Goal: Task Accomplishment & Management: Manage account settings

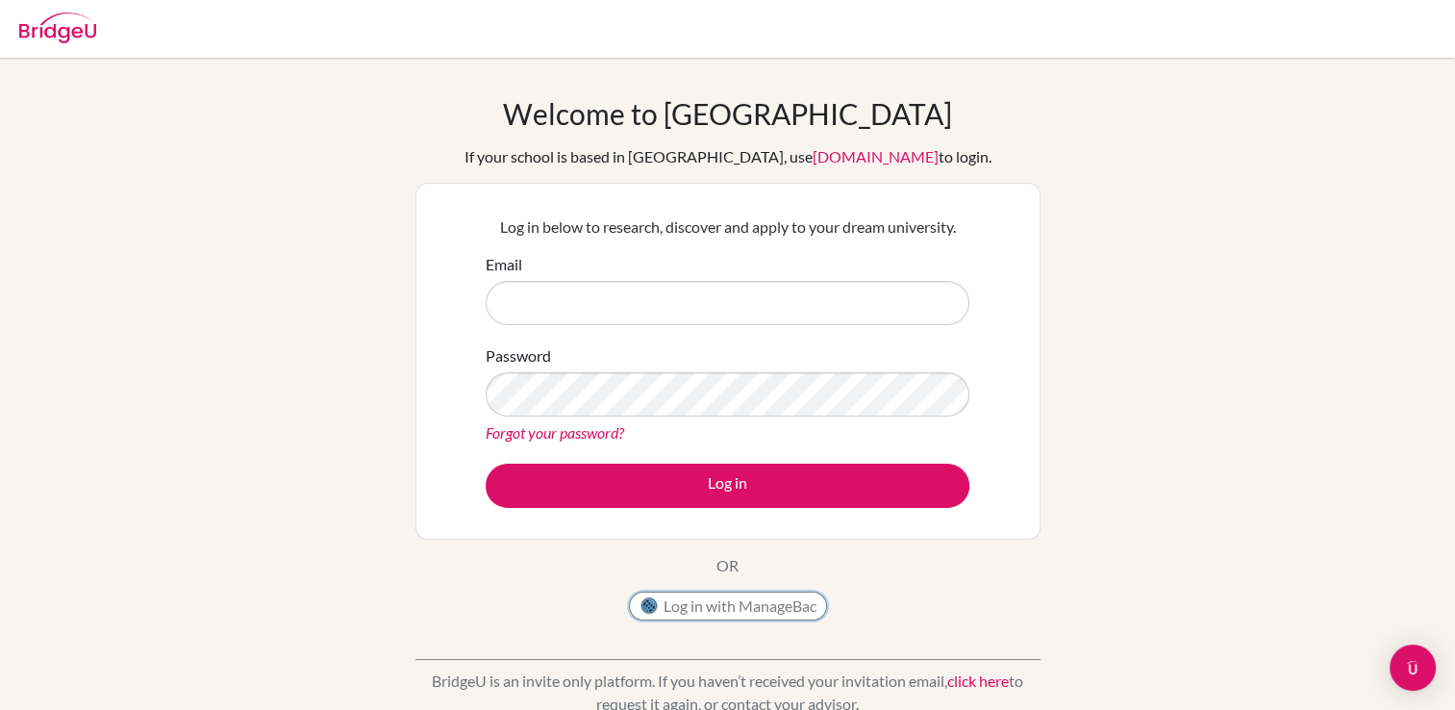
click at [694, 608] on button "Log in with ManageBac" at bounding box center [728, 605] width 198 height 29
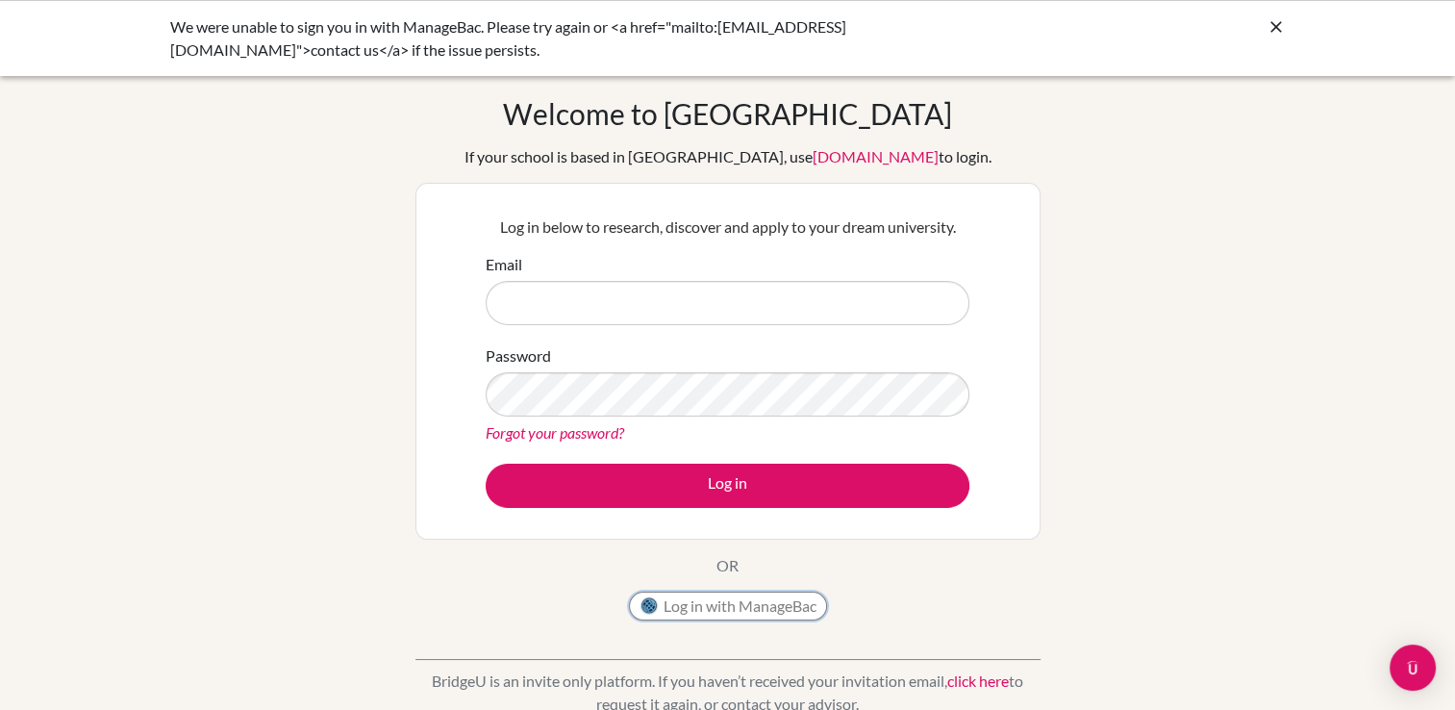
click at [730, 607] on button "Log in with ManageBac" at bounding box center [728, 605] width 198 height 29
click at [1267, 32] on icon at bounding box center [1276, 26] width 19 height 19
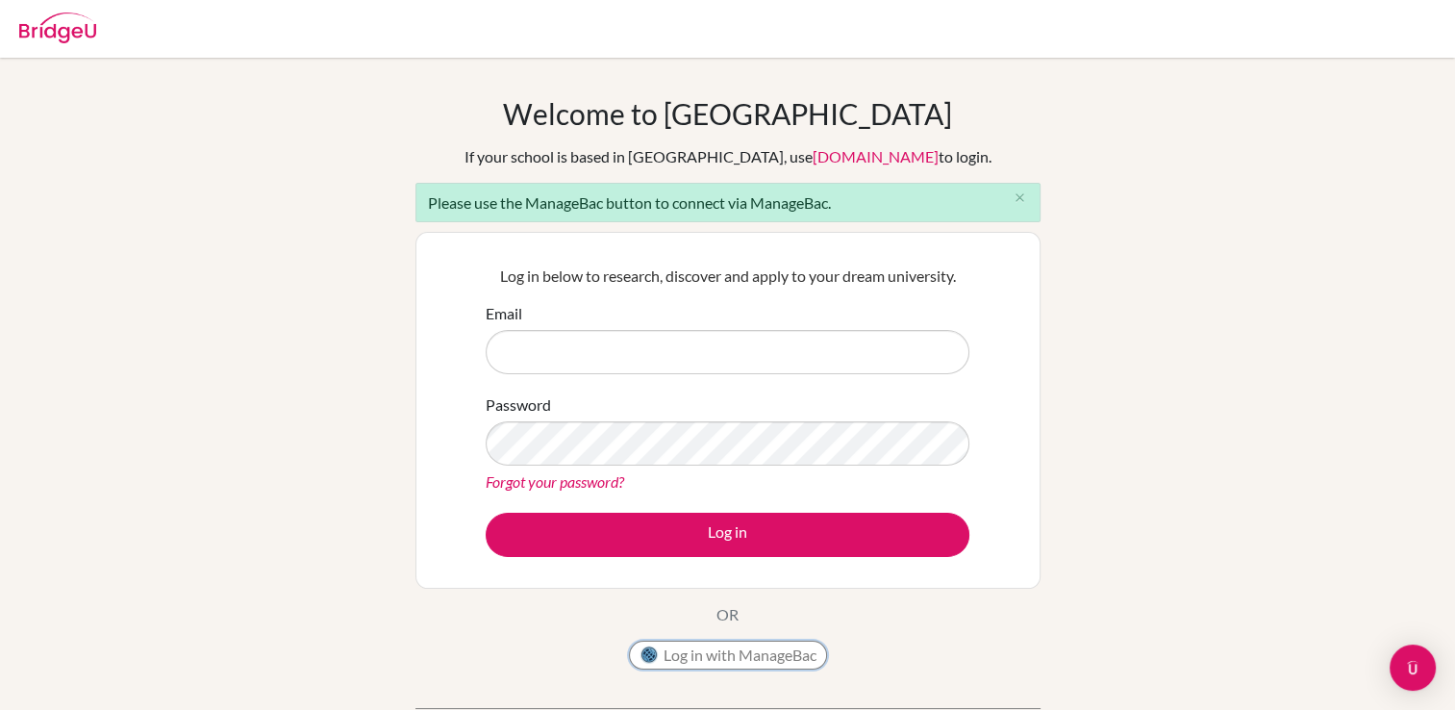
click at [715, 650] on button "Log in with ManageBac" at bounding box center [728, 654] width 198 height 29
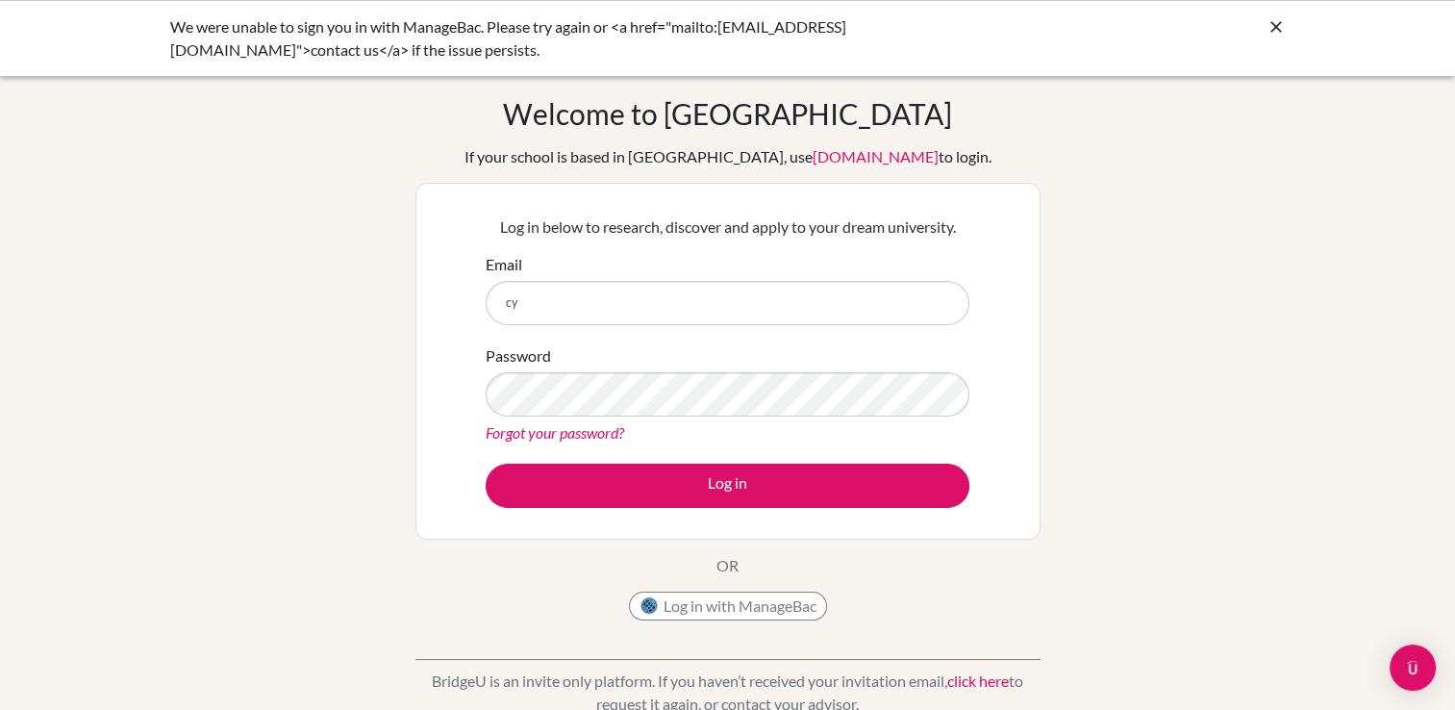
type input "c"
type input "ntsepe@eischools.ae"
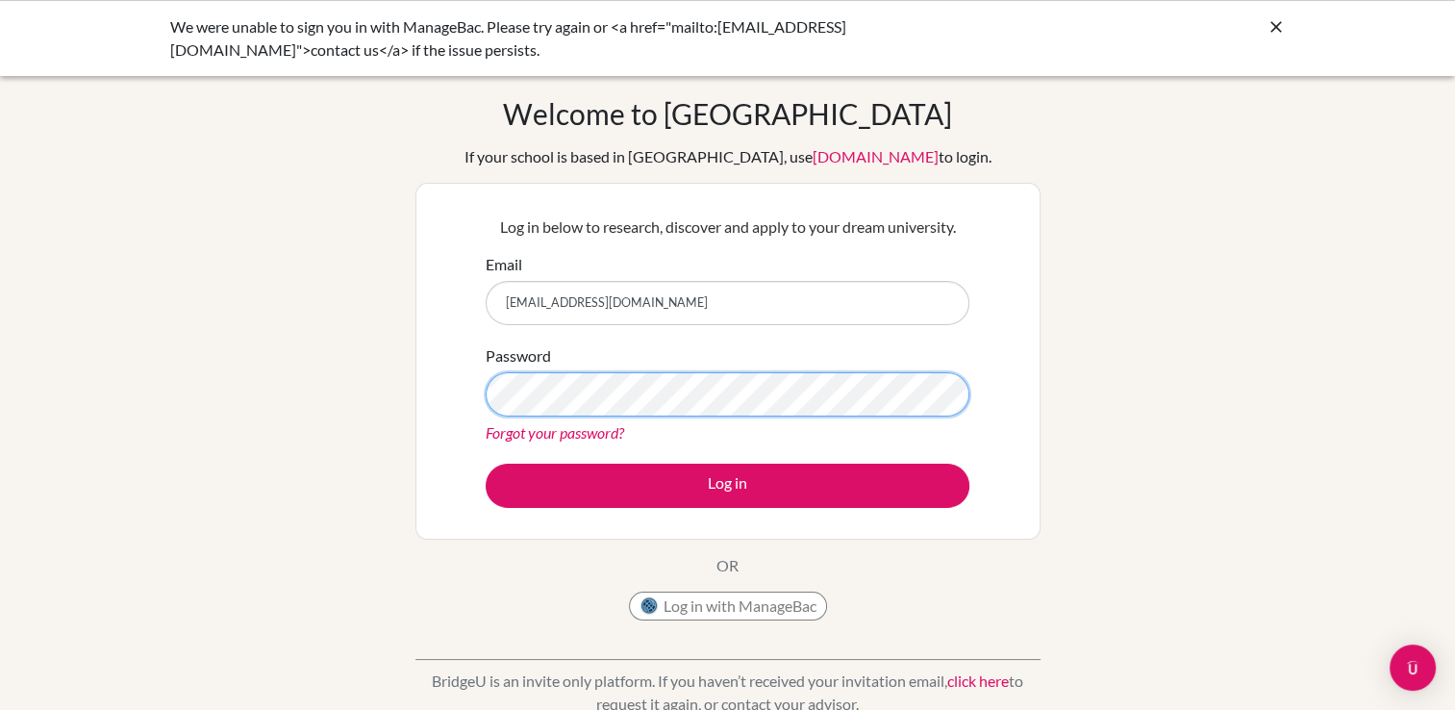
click at [486, 464] on button "Log in" at bounding box center [728, 486] width 484 height 44
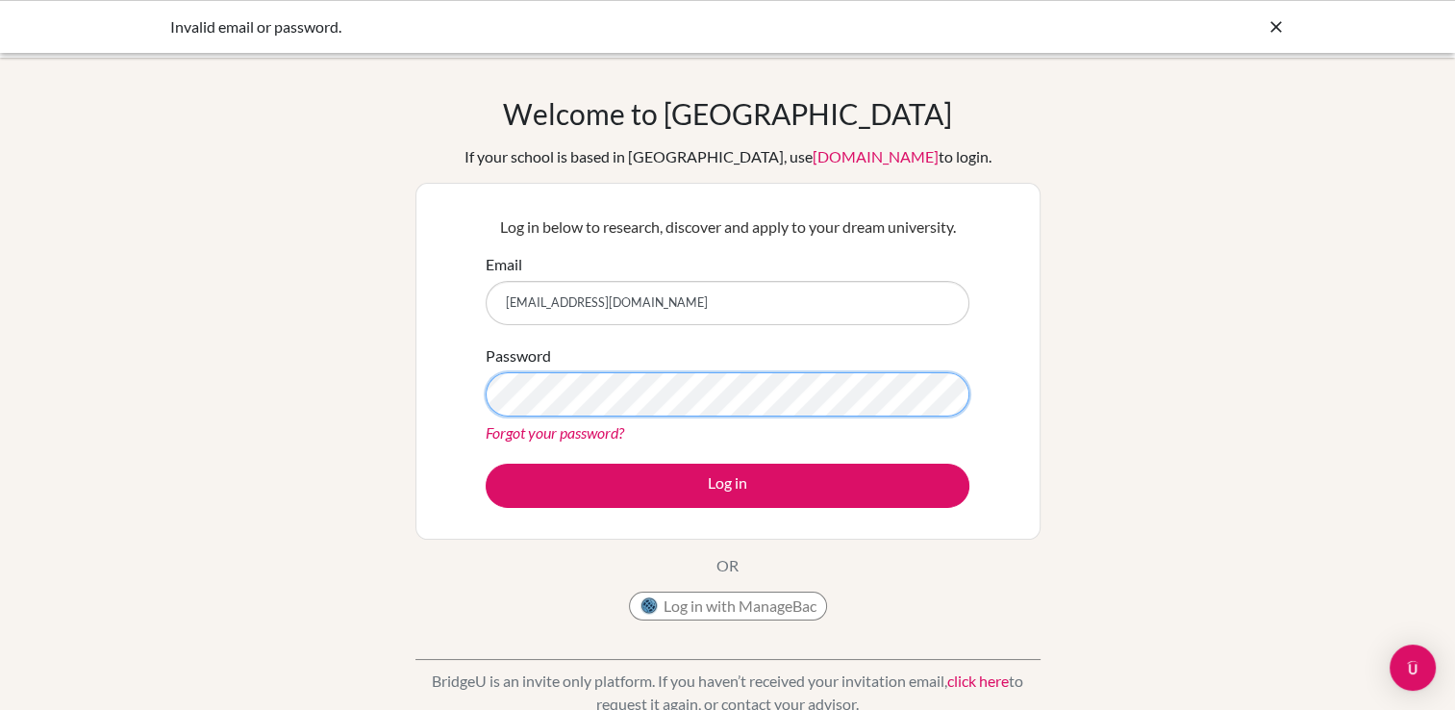
click at [486, 464] on button "Log in" at bounding box center [728, 486] width 484 height 44
click at [718, 605] on button "Log in with ManageBac" at bounding box center [728, 605] width 198 height 29
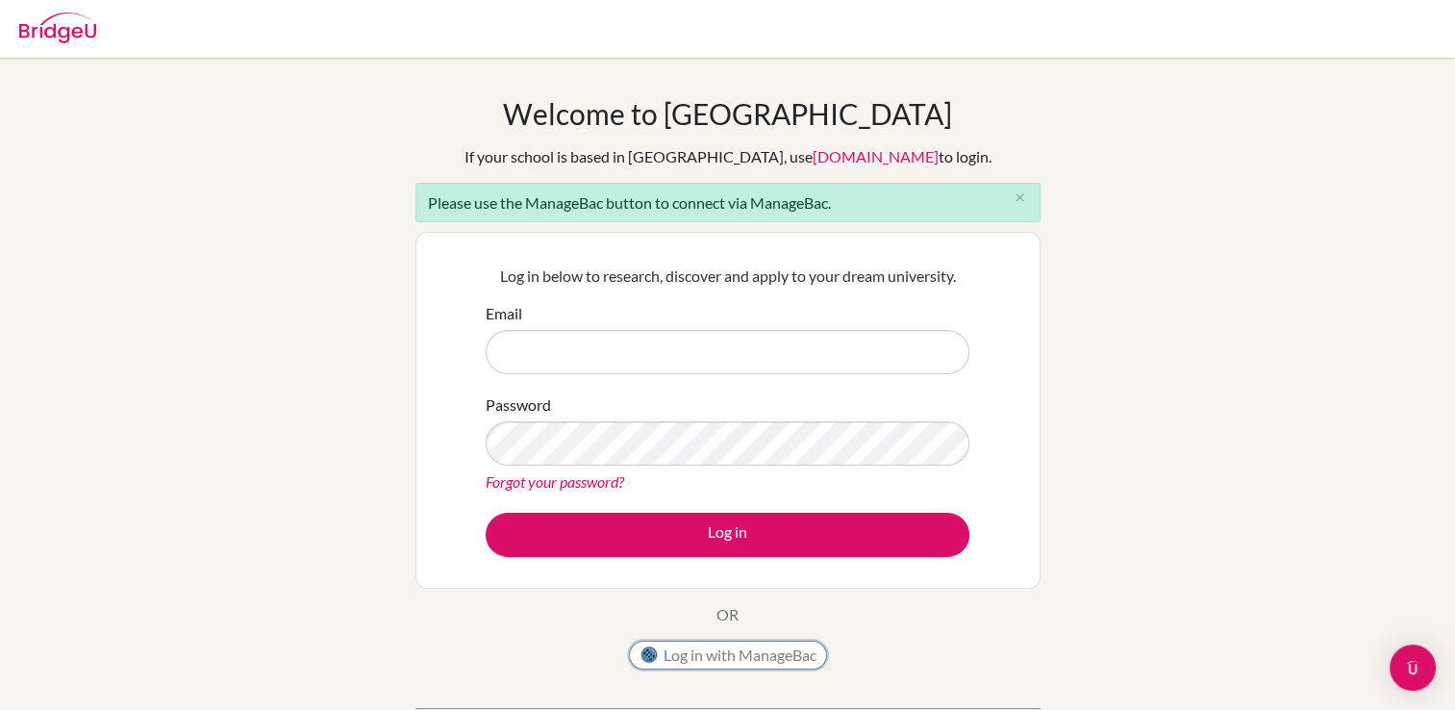
click at [734, 650] on button "Log in with ManageBac" at bounding box center [728, 654] width 198 height 29
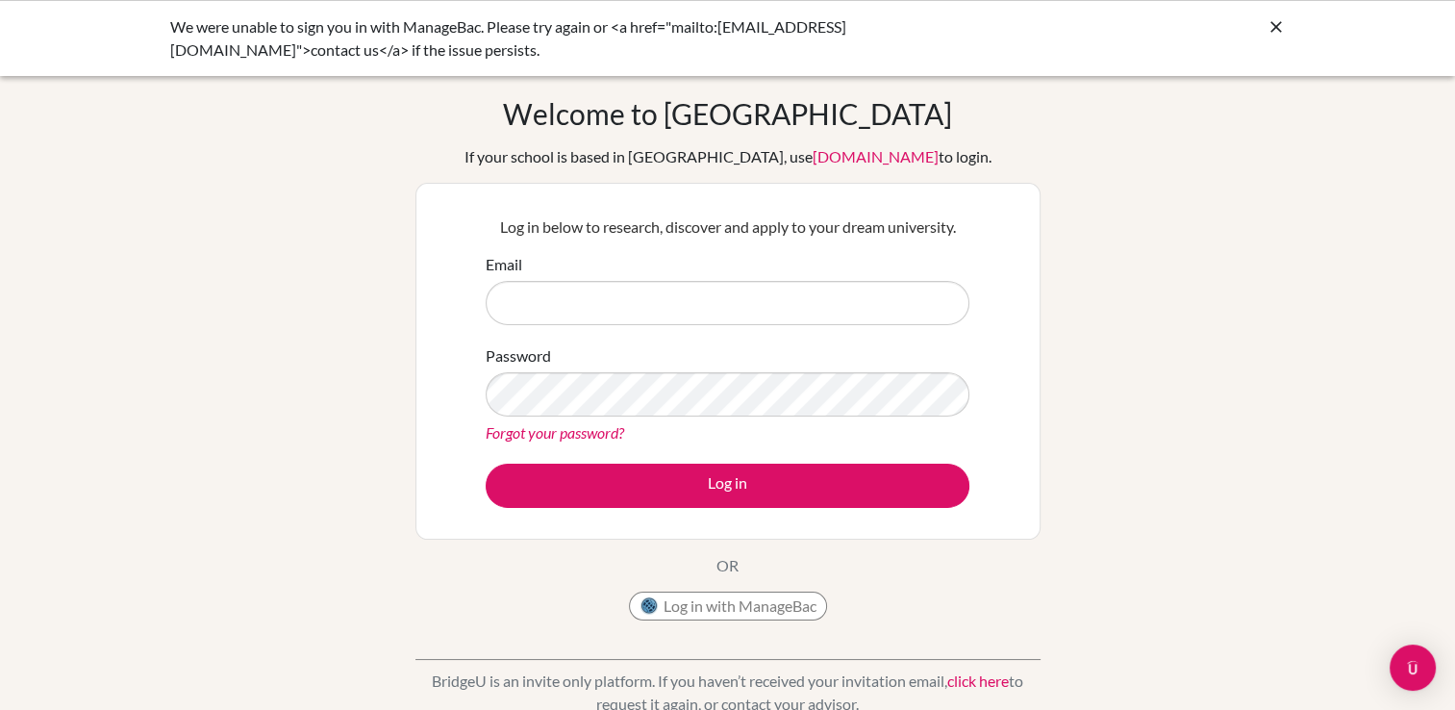
click at [992, 680] on link "click here" at bounding box center [978, 680] width 62 height 18
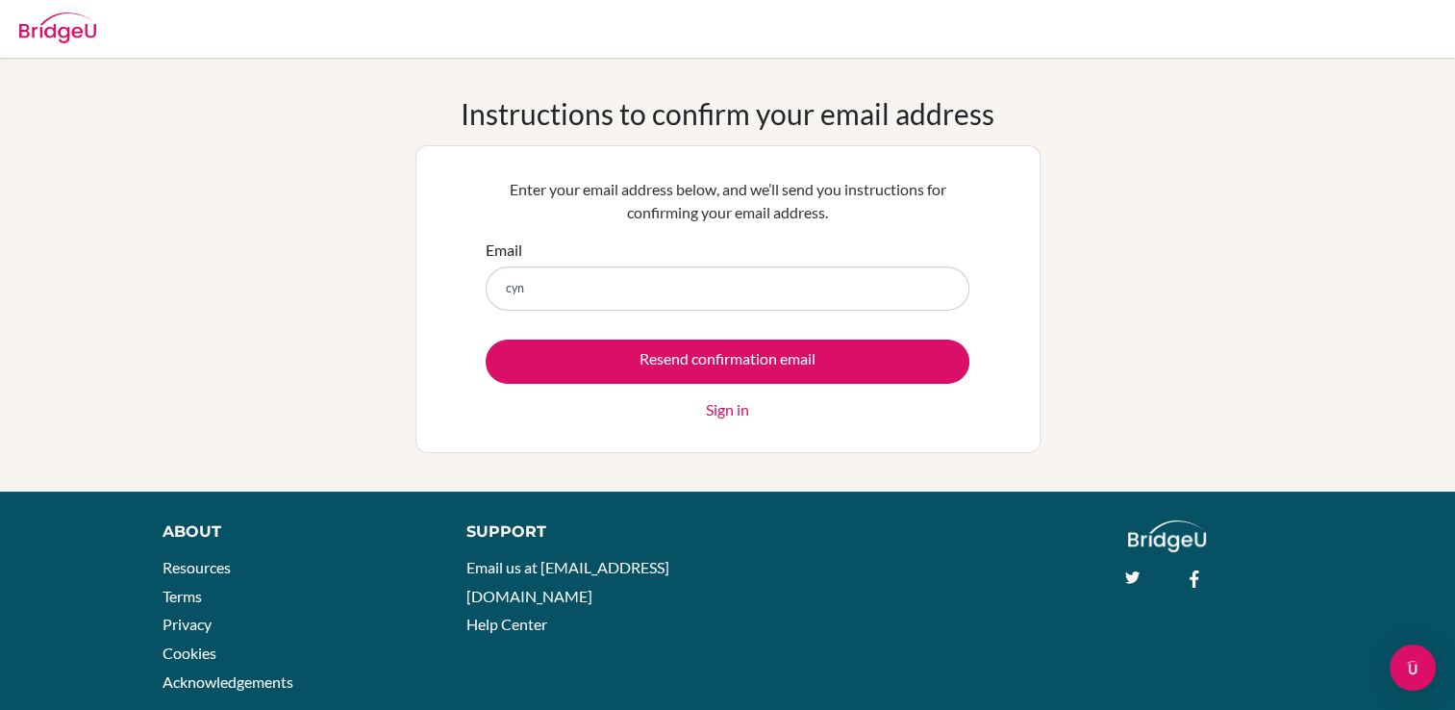
type input "[PERSON_NAME][EMAIL_ADDRESS][DOMAIN_NAME]"
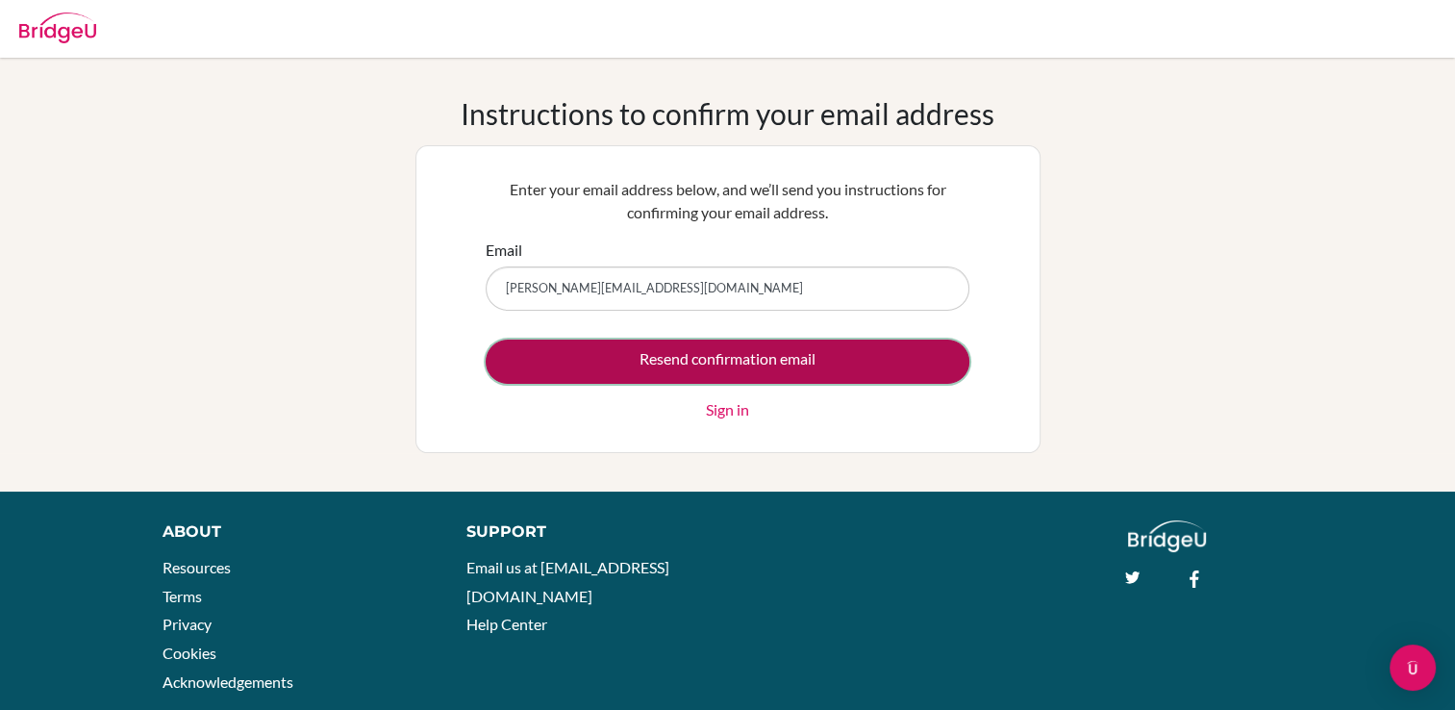
click at [715, 367] on input "Resend confirmation email" at bounding box center [728, 361] width 484 height 44
